Goal: Communication & Community: Answer question/provide support

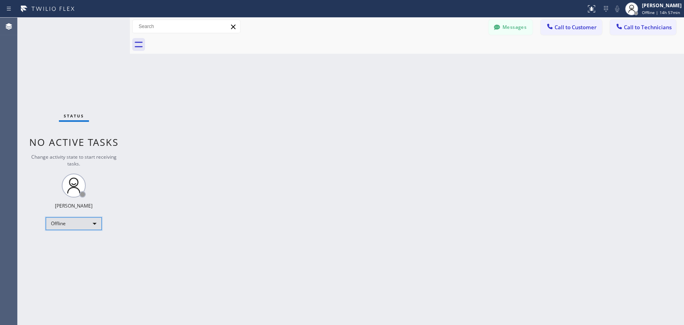
click at [79, 224] on div "Offline" at bounding box center [74, 223] width 56 height 13
click at [80, 245] on li "Available" at bounding box center [73, 244] width 55 height 10
click at [589, 163] on div "Back to Dashboard Change Sender ID Customers Technicians DD [PERSON_NAME] [DATE…" at bounding box center [407, 171] width 554 height 307
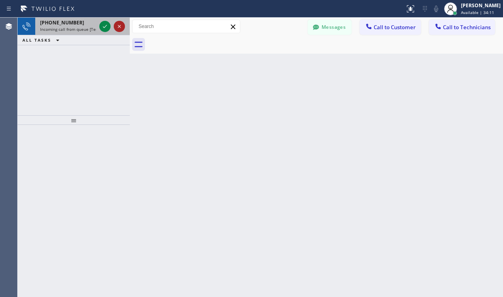
click at [121, 26] on icon at bounding box center [120, 27] width 10 height 10
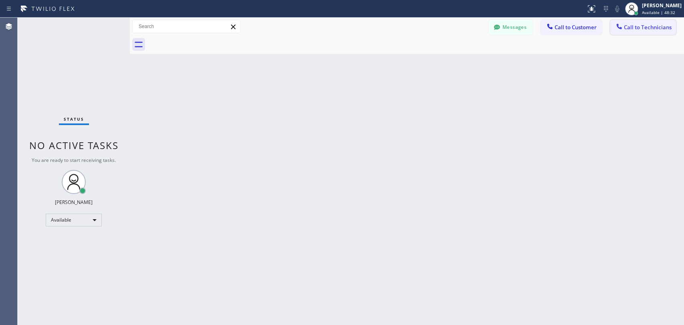
click at [625, 26] on span "Call to Technicians" at bounding box center [648, 27] width 48 height 7
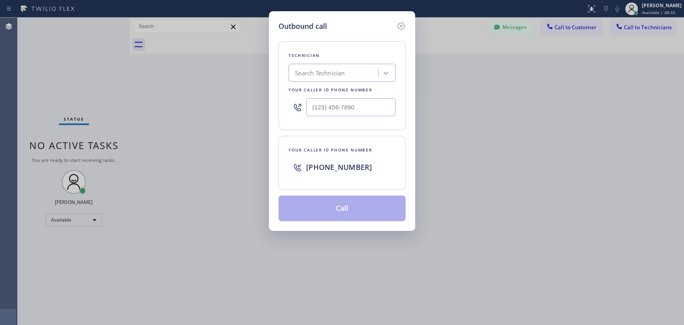
click at [360, 73] on div "Search Technician" at bounding box center [334, 73] width 87 height 14
type input "[PERSON_NAME]"
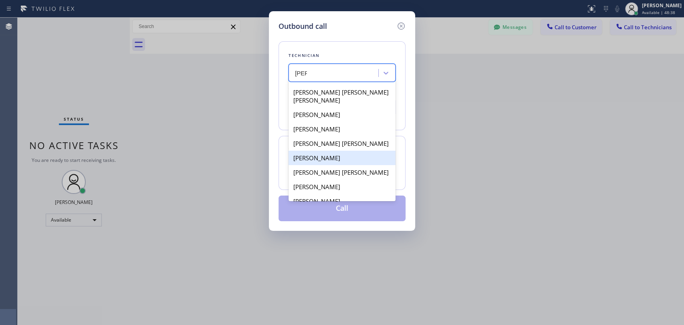
scroll to position [29, 0]
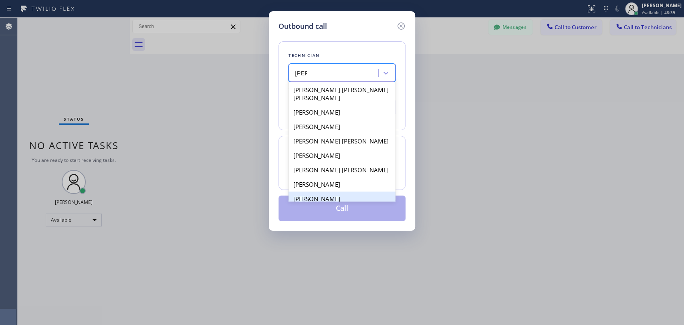
click at [333, 192] on div "[PERSON_NAME]" at bounding box center [342, 199] width 107 height 14
type input "[PHONE_NUMBER]"
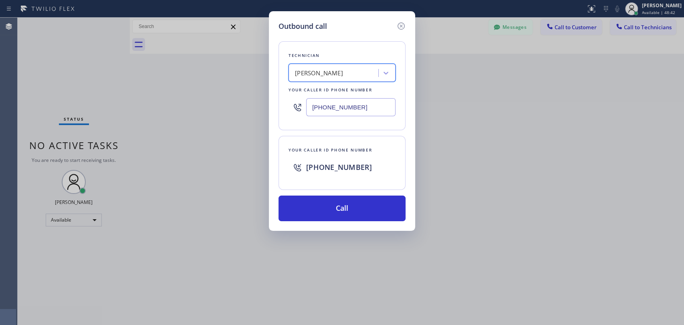
click at [327, 106] on input "[PHONE_NUMBER]" at bounding box center [350, 107] width 89 height 18
click at [402, 24] on icon at bounding box center [401, 26] width 10 height 10
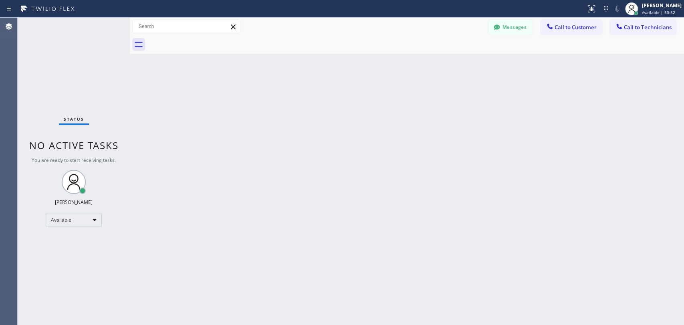
drag, startPoint x: 421, startPoint y: 0, endPoint x: 241, endPoint y: 121, distance: 217.2
click at [240, 128] on div "Back to Dashboard Change Sender ID Customers Technicians DD [PERSON_NAME] [DATE…" at bounding box center [407, 171] width 554 height 307
drag, startPoint x: 415, startPoint y: 0, endPoint x: 385, endPoint y: 1, distance: 30.5
click at [384, 2] on div "Status report No issues detected If you experience an issue, please download th…" at bounding box center [342, 9] width 684 height 18
click at [631, 28] on span "Call to Technicians" at bounding box center [648, 27] width 48 height 7
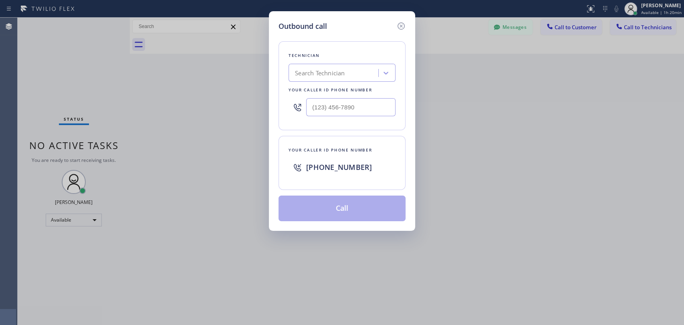
click at [342, 74] on div "Search Technician" at bounding box center [320, 73] width 50 height 9
type input "arm"
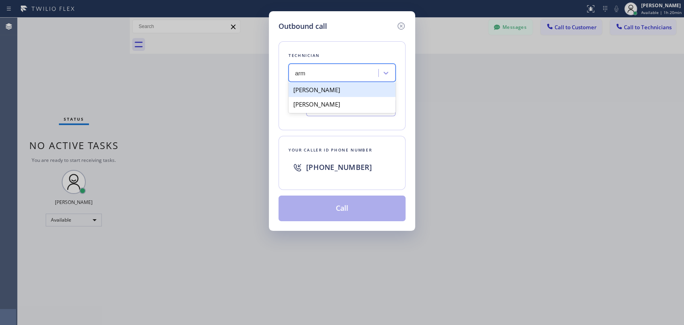
click at [327, 89] on div "[PERSON_NAME]" at bounding box center [342, 90] width 107 height 14
type input "[PHONE_NUMBER]"
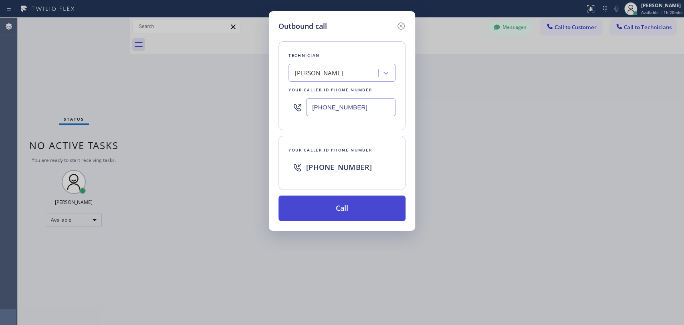
click at [352, 207] on button "Call" at bounding box center [342, 209] width 127 height 26
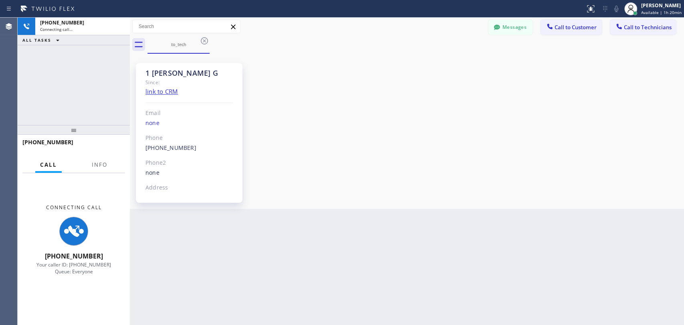
scroll to position [1512, 0]
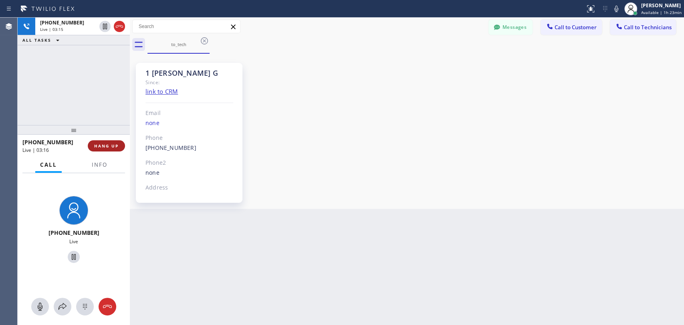
click at [100, 144] on span "HANG UP" at bounding box center [106, 146] width 24 height 6
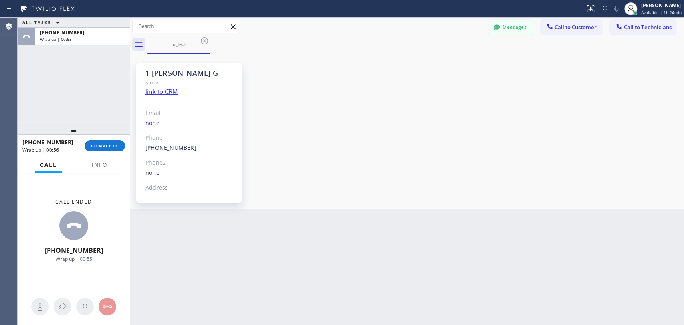
click at [33, 103] on div "ALL TASKS ALL TASKS ACTIVE TASKS TASKS IN WRAP UP [PHONE_NUMBER] Wrap up | 00:55" at bounding box center [74, 71] width 112 height 107
click at [111, 148] on span "COMPLETE" at bounding box center [105, 146] width 28 height 6
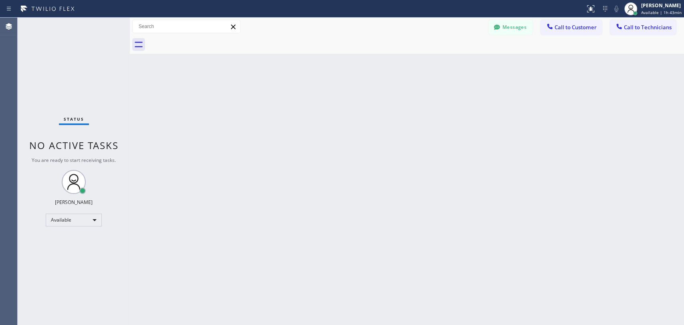
click at [378, 168] on div "Back to Dashboard Change Sender ID Customers Technicians DD [PERSON_NAME] [DATE…" at bounding box center [407, 171] width 554 height 307
drag, startPoint x: 46, startPoint y: 0, endPoint x: 346, endPoint y: 68, distance: 307.4
click at [345, 70] on div "Back to Dashboard Change Sender ID Customers Technicians DD [PERSON_NAME] [DATE…" at bounding box center [407, 171] width 554 height 307
